Goal: Information Seeking & Learning: Compare options

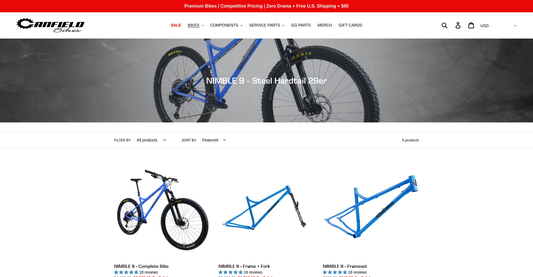
click at [181, 23] on span "SALE" at bounding box center [176, 25] width 10 height 5
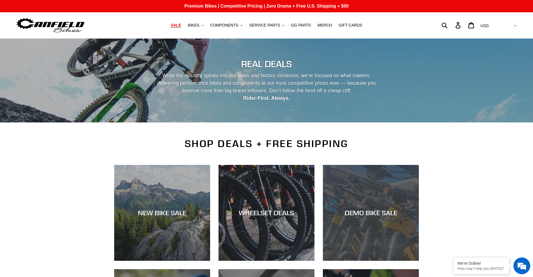
click at [358, 261] on div "DEMO BIKE SALE" at bounding box center [371, 261] width 96 height 0
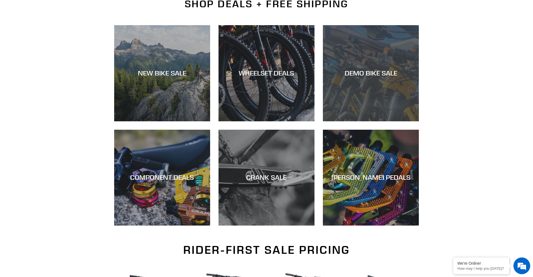
scroll to position [140, 0]
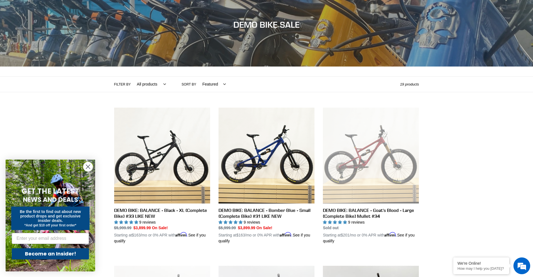
click at [89, 165] on circle "Close dialog" at bounding box center [87, 166] width 9 height 9
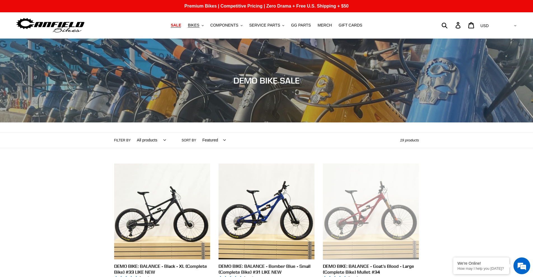
click at [181, 26] on span "SALE" at bounding box center [176, 25] width 10 height 5
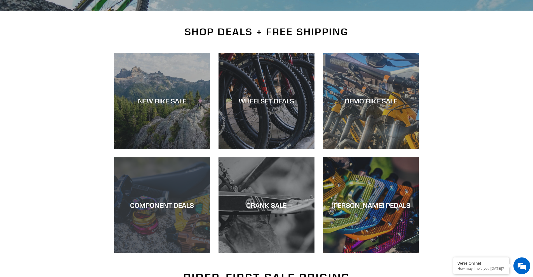
click at [143, 253] on div "COMPONENT DEALS" at bounding box center [162, 253] width 96 height 0
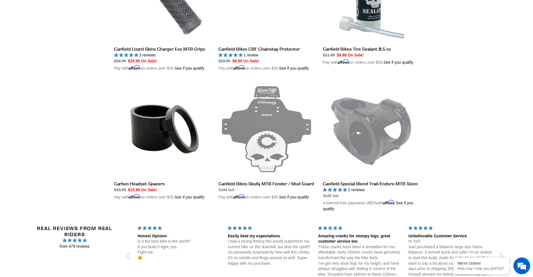
scroll to position [1118, 0]
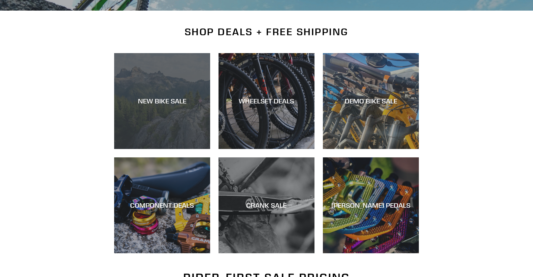
drag, startPoint x: 0, startPoint y: 0, endPoint x: 166, endPoint y: 100, distance: 194.0
click at [172, 100] on div "NEW BIKE SALE" at bounding box center [162, 101] width 96 height 8
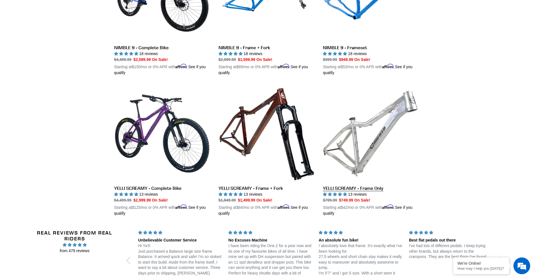
scroll to position [1062, 0]
click at [346, 127] on link "YELLI SCREAMY - Frame Only" at bounding box center [371, 150] width 96 height 131
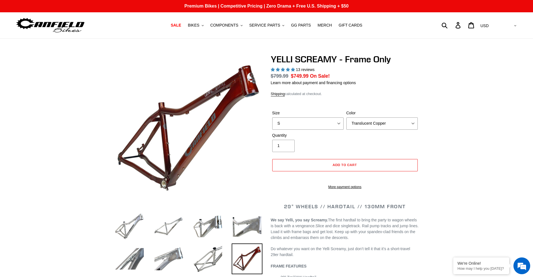
select select "highest-rating"
click at [305, 130] on div "Size S M L XL Color Translucent Copper Purple Haze Raw" at bounding box center [345, 121] width 148 height 22
click at [305, 126] on select "S M L XL" at bounding box center [307, 123] width 71 height 12
select select "L"
click at [272, 117] on select "S M L XL" at bounding box center [307, 123] width 71 height 12
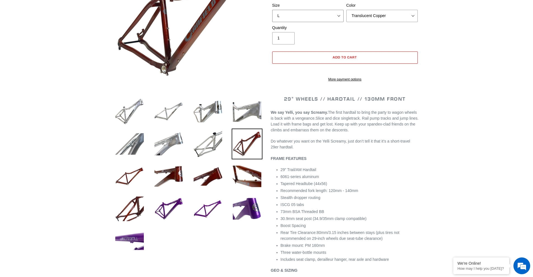
scroll to position [28, 0]
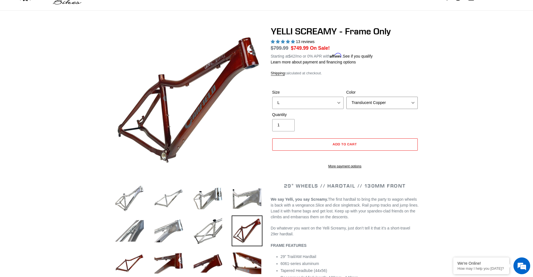
click at [382, 103] on select "Translucent Copper Purple Haze Raw" at bounding box center [381, 103] width 71 height 12
select select "Raw"
click at [346, 97] on select "Translucent Copper Purple Haze Raw" at bounding box center [381, 103] width 71 height 12
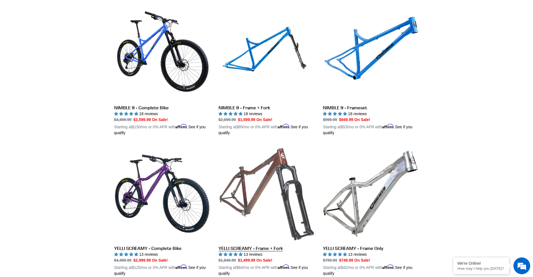
scroll to position [1000, 0]
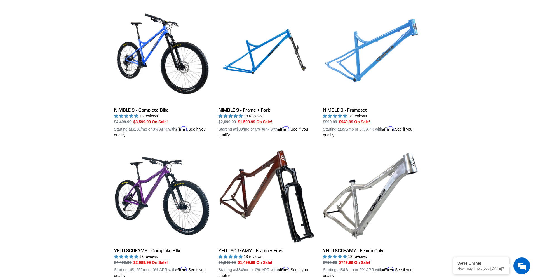
click at [376, 42] on link "NIMBLE 9 - Frameset" at bounding box center [371, 72] width 96 height 131
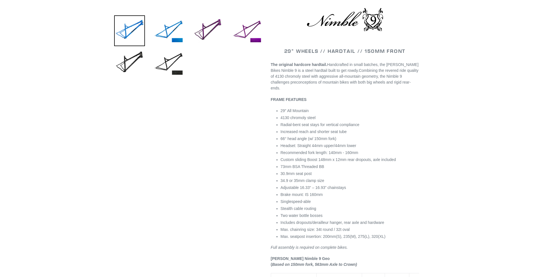
scroll to position [28, 0]
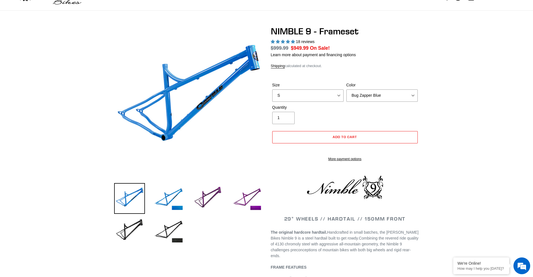
select select "highest-rating"
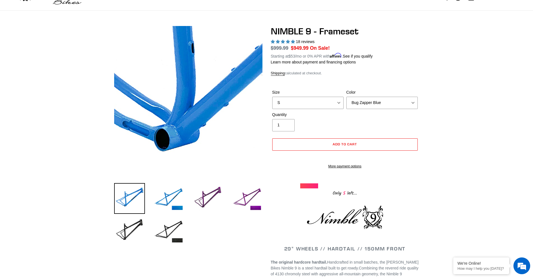
scroll to position [0, 0]
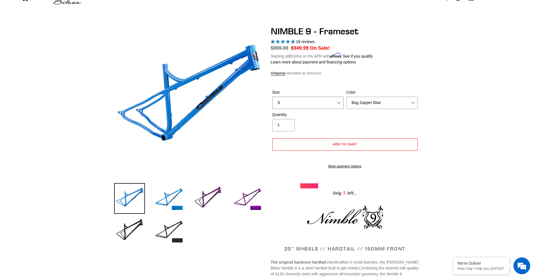
click at [289, 99] on select "S M L XL" at bounding box center [307, 103] width 71 height 12
select select "L"
click at [272, 97] on select "S M L XL" at bounding box center [307, 103] width 71 height 12
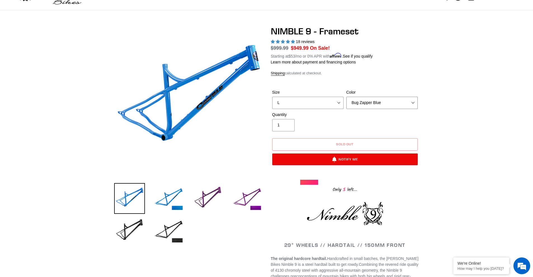
click at [349, 106] on select "Bug Zapper Blue Purple Haze -Sold Out Galaxy Black" at bounding box center [381, 103] width 71 height 12
select select "Galaxy Black"
click at [346, 97] on select "Bug Zapper Blue Purple Haze -Sold Out Galaxy Black" at bounding box center [381, 103] width 71 height 12
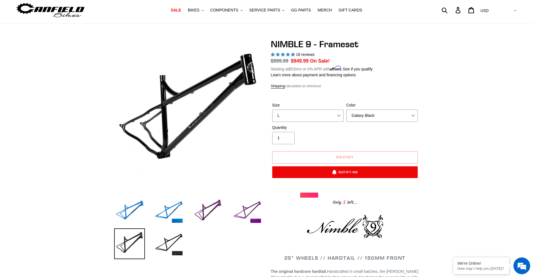
scroll to position [28, 0]
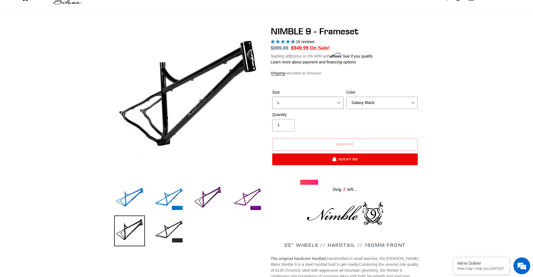
click at [330, 103] on select "S M L XL" at bounding box center [307, 103] width 71 height 12
select select "S"
click at [272, 97] on select "S M L XL" at bounding box center [307, 103] width 71 height 12
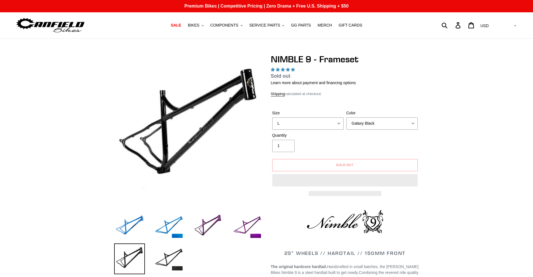
scroll to position [447, 0]
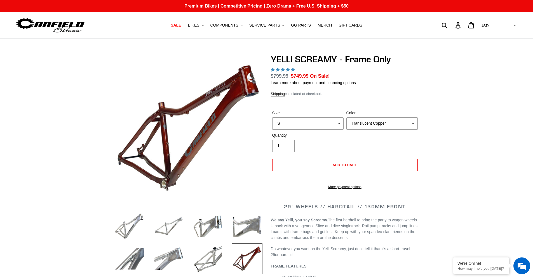
select select "highest-rating"
select select "L"
click at [272, 117] on select "S M L XL" at bounding box center [307, 123] width 71 height 12
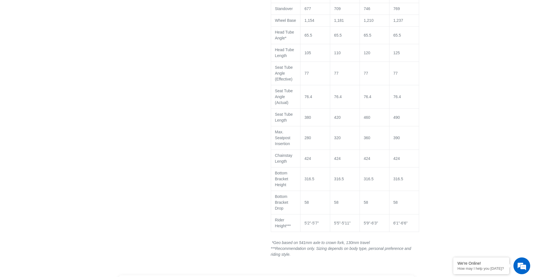
scroll to position [503, 0]
